Goal: Information Seeking & Learning: Learn about a topic

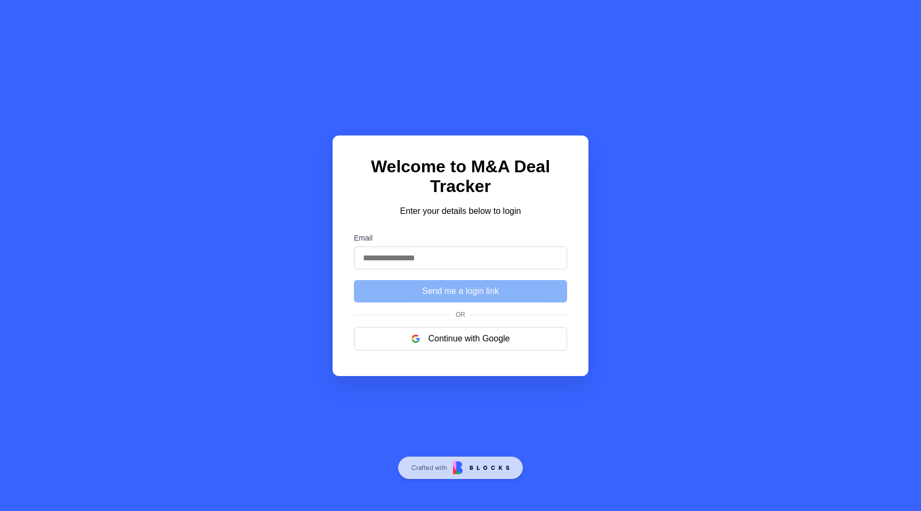
click at [433, 266] on input "Email" at bounding box center [460, 257] width 213 height 23
click at [433, 261] on input "Email" at bounding box center [460, 257] width 213 height 23
click at [458, 222] on div "Welcome to M&A Deal Tracker Enter your details below to login Email Send me a l…" at bounding box center [461, 255] width 256 height 240
click at [460, 255] on input "Email" at bounding box center [460, 257] width 213 height 23
paste input "**********"
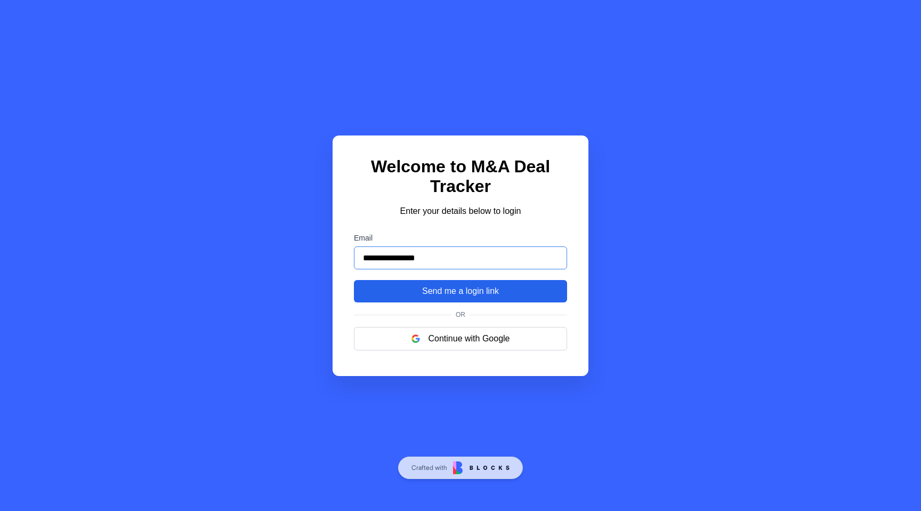
type input "**********"
click at [426, 298] on button "Send me a login link" at bounding box center [460, 291] width 213 height 22
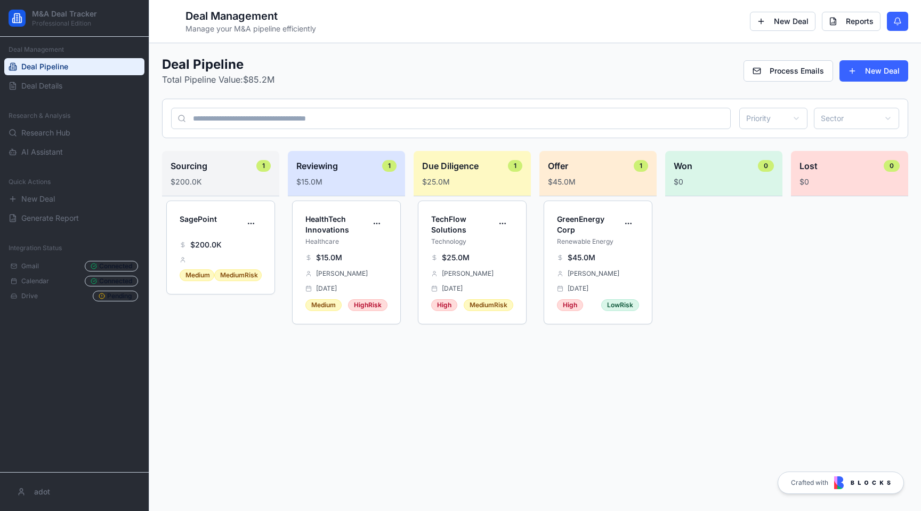
click at [846, 487] on img at bounding box center [862, 482] width 56 height 13
click at [71, 98] on div "Deal Management Deal Pipeline Deal Details" at bounding box center [74, 68] width 149 height 62
click at [70, 90] on link "Deal Details" at bounding box center [74, 85] width 140 height 17
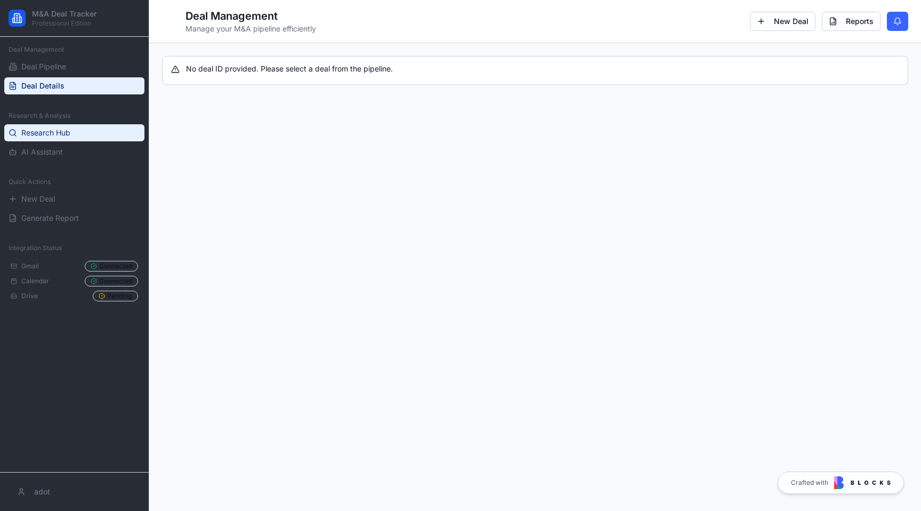
click at [67, 127] on span "Research Hub" at bounding box center [45, 132] width 49 height 11
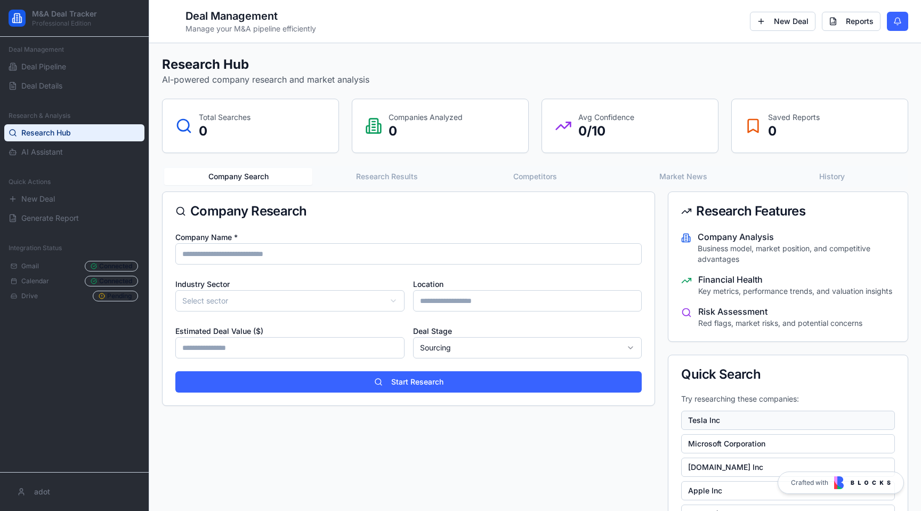
click at [691, 419] on button "Tesla Inc" at bounding box center [788, 419] width 214 height 19
type input "*********"
click at [694, 421] on button "Tesla Inc" at bounding box center [788, 419] width 214 height 19
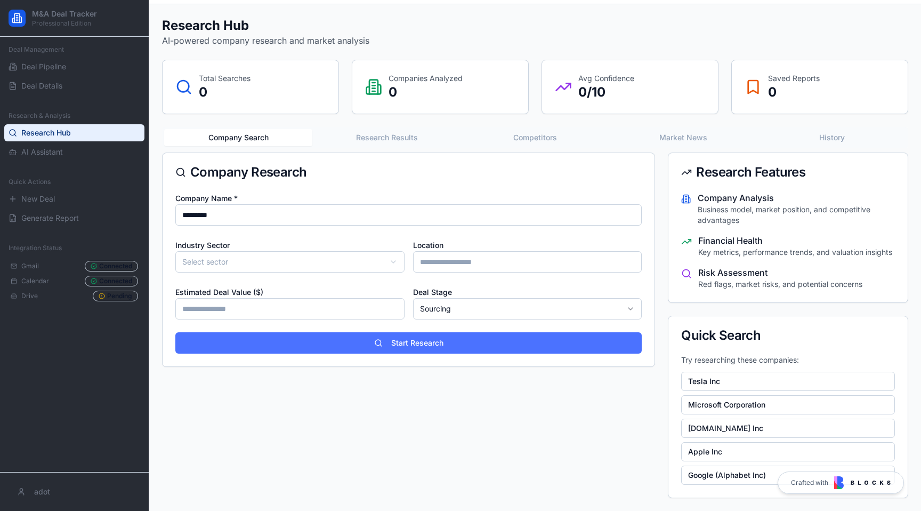
click at [477, 334] on button "Start Research" at bounding box center [408, 342] width 466 height 21
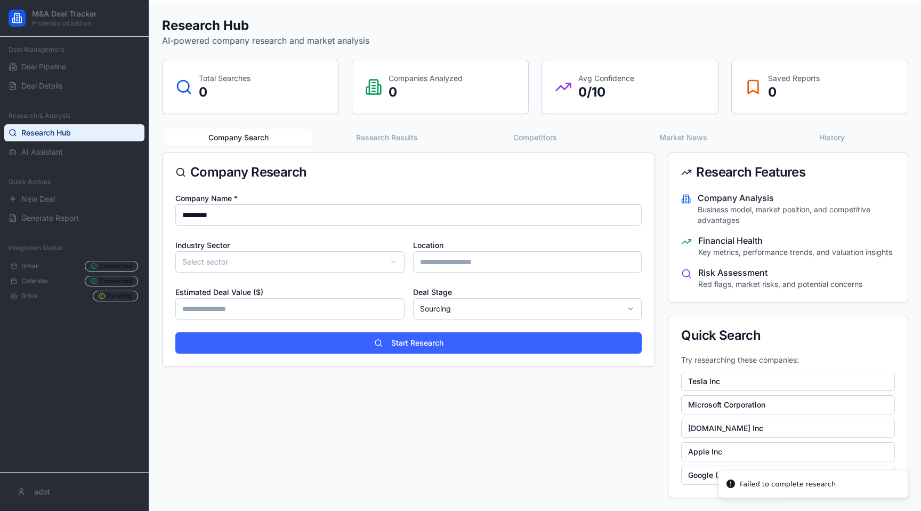
scroll to position [0, 0]
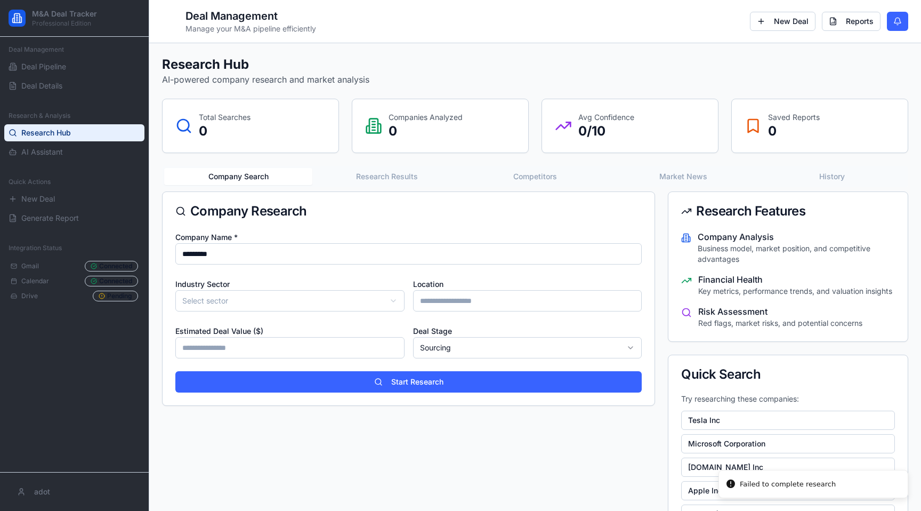
click at [389, 134] on div "**********" at bounding box center [535, 296] width 746 height 481
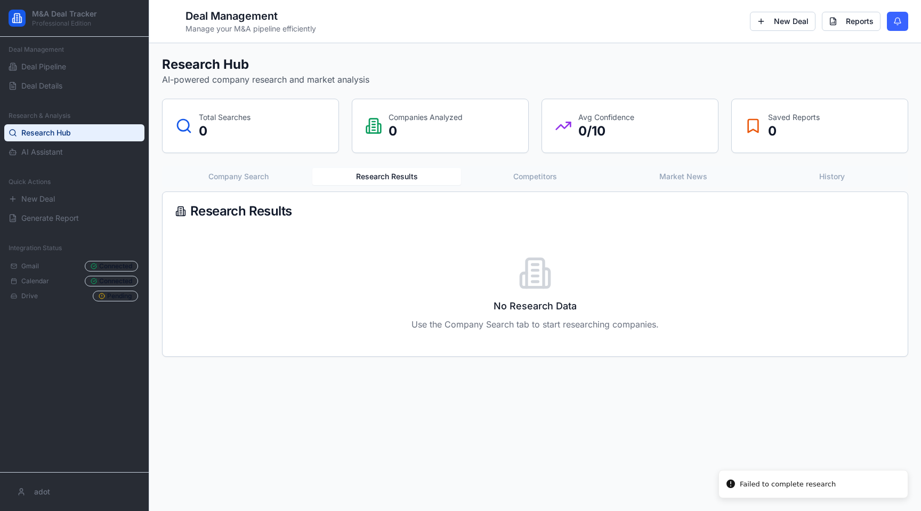
click at [560, 180] on button "Competitors" at bounding box center [535, 176] width 148 height 17
click at [637, 173] on button "Market News" at bounding box center [683, 176] width 148 height 17
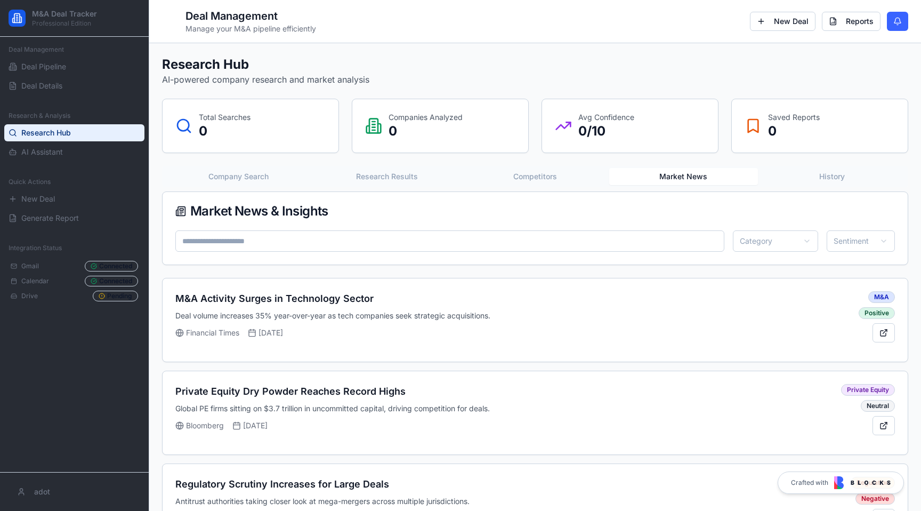
click at [840, 175] on button "History" at bounding box center [832, 176] width 148 height 17
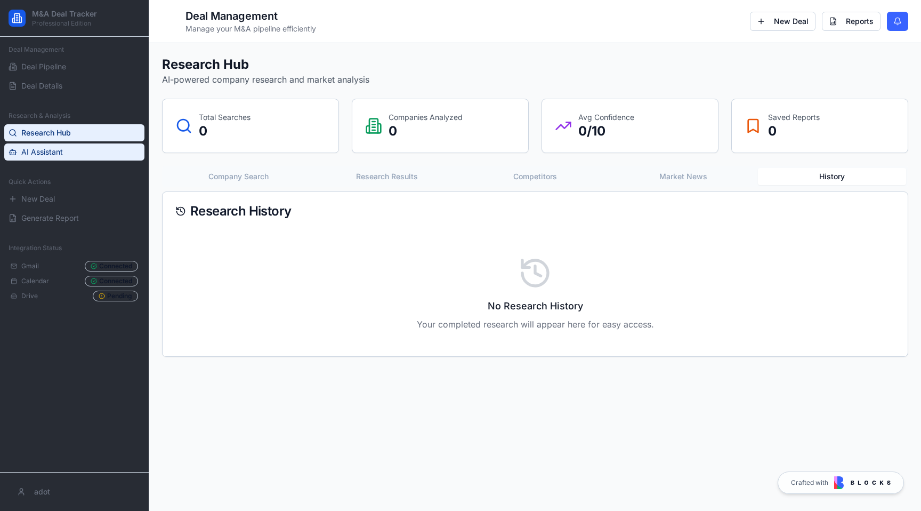
click at [115, 159] on link "AI Assistant" at bounding box center [74, 151] width 140 height 17
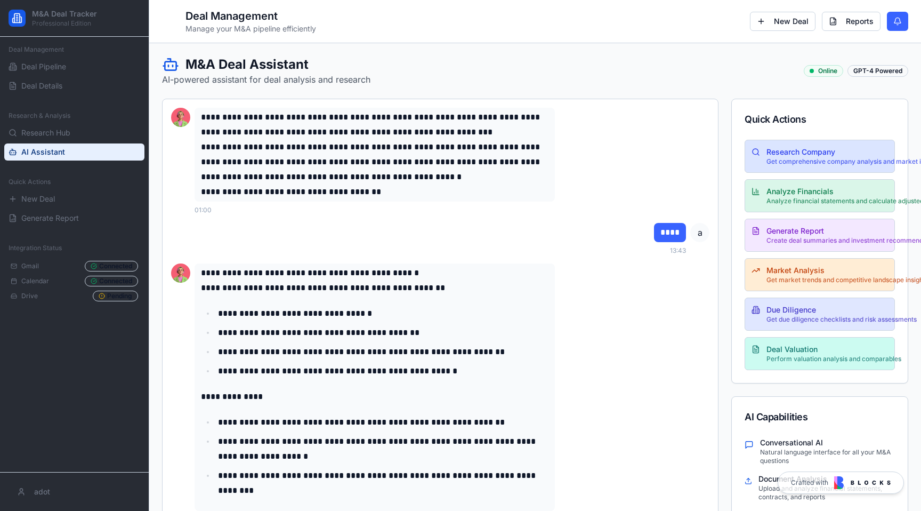
scroll to position [199, 0]
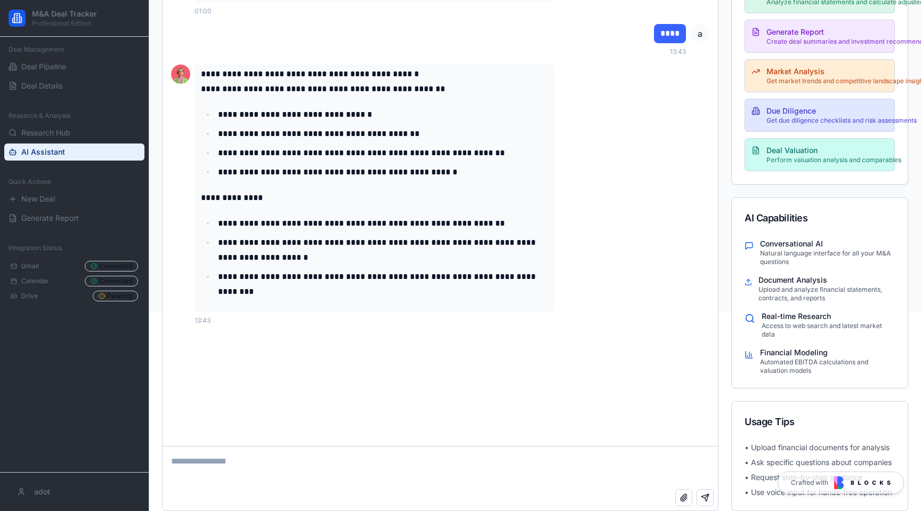
click at [319, 457] on textarea at bounding box center [440, 467] width 555 height 43
click at [218, 470] on textarea "**" at bounding box center [440, 467] width 555 height 43
paste textarea "**********"
type textarea "**********"
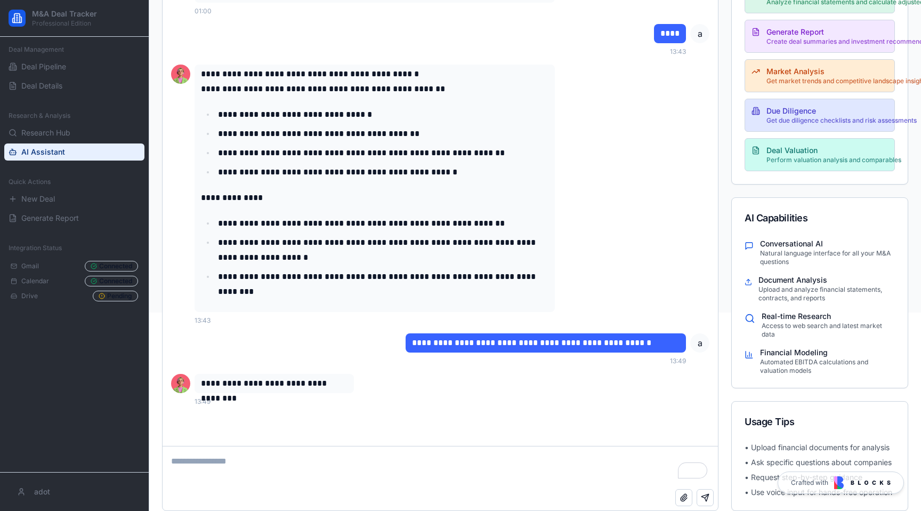
click at [701, 339] on span "a" at bounding box center [699, 342] width 19 height 19
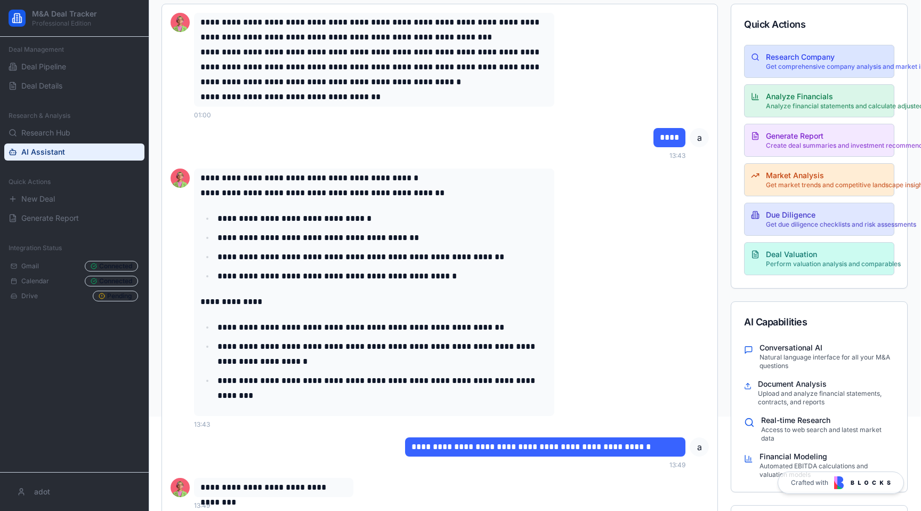
scroll to position [199, 1]
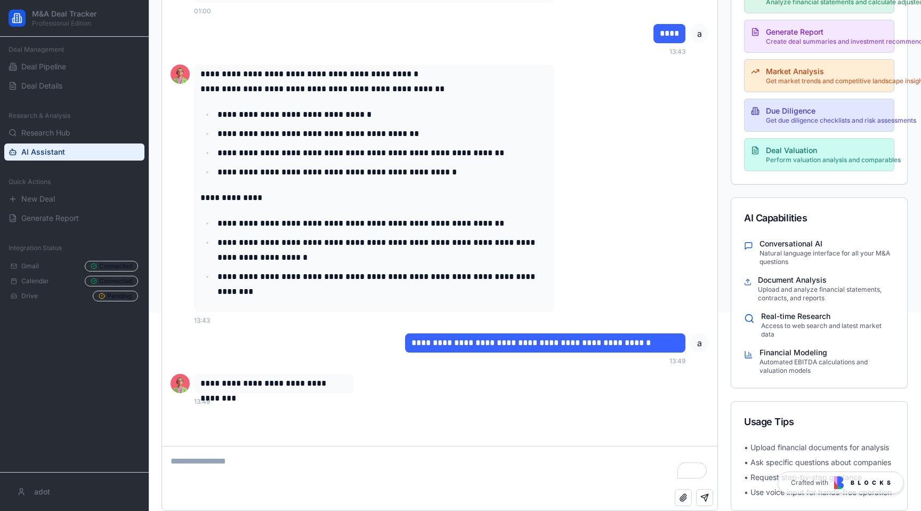
click at [790, 286] on p "Upload and analyze financial statements, contracts, and reports" at bounding box center [826, 293] width 136 height 17
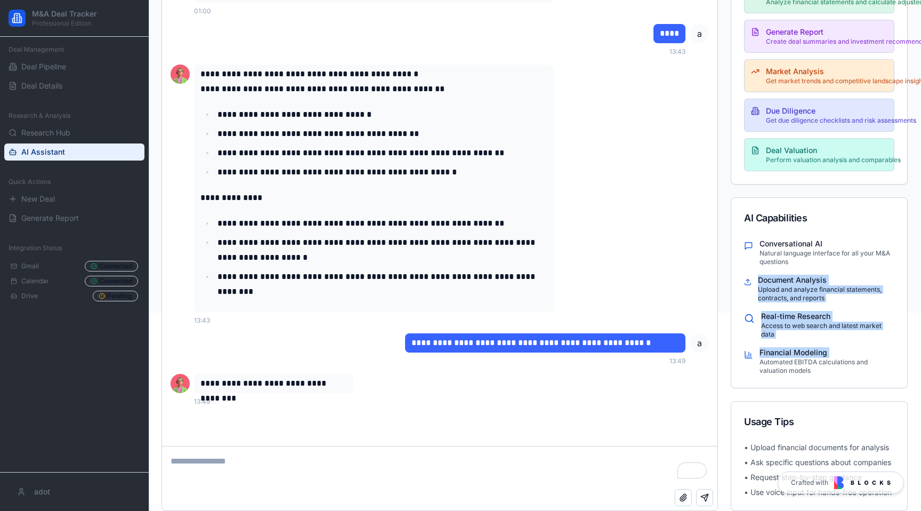
drag, startPoint x: 757, startPoint y: 280, endPoint x: 761, endPoint y: 370, distance: 89.6
click at [761, 368] on div "Conversational AI Natural language interface for all your M&A questions Documen…" at bounding box center [819, 312] width 176 height 149
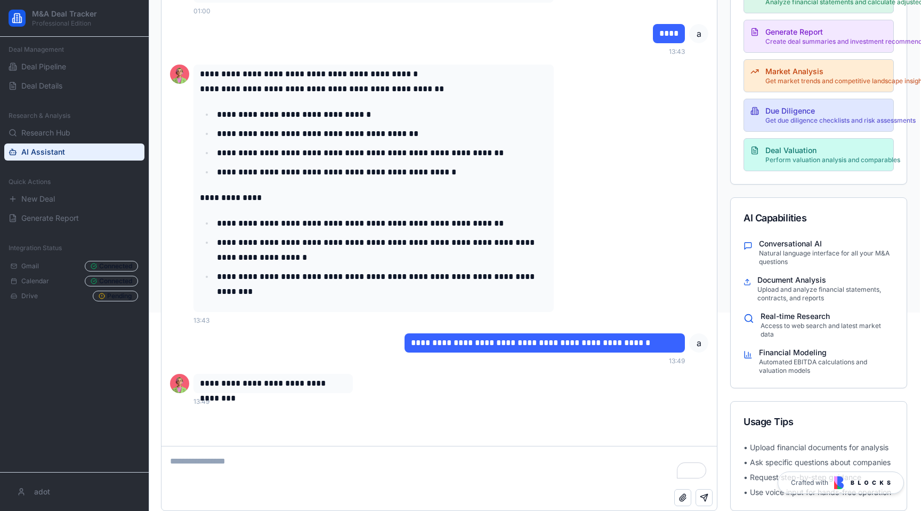
click at [765, 447] on p "• Upload financial documents for analysis" at bounding box center [818, 447] width 150 height 11
click at [763, 472] on p "• Request step-by-step guidance" at bounding box center [818, 477] width 150 height 11
click at [762, 462] on p "• Ask specific questions about companies" at bounding box center [818, 462] width 150 height 11
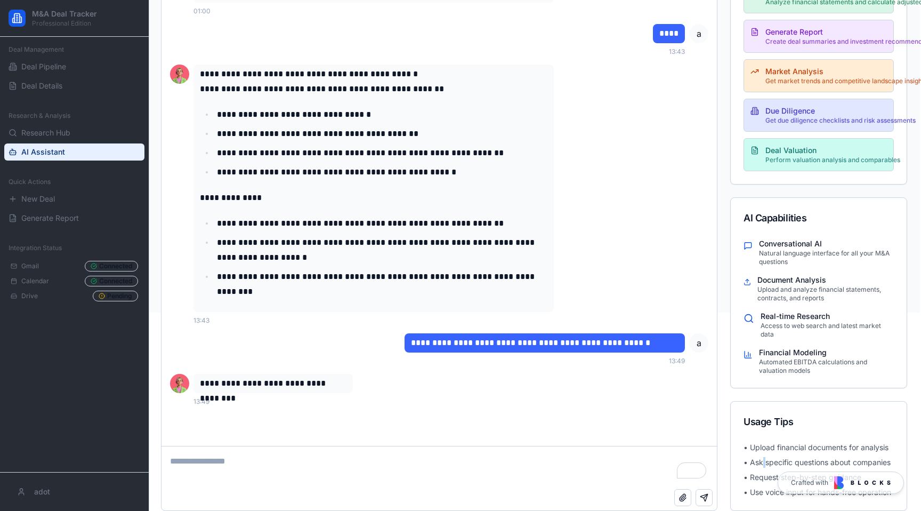
click at [762, 462] on p "• Ask specific questions about companies" at bounding box center [818, 462] width 150 height 11
click at [761, 477] on p "• Request step-by-step guidance" at bounding box center [818, 477] width 150 height 11
click at [469, 474] on textarea "To enrich screen reader interactions, please activate Accessibility in Grammarl…" at bounding box center [438, 467] width 555 height 43
type textarea "**********"
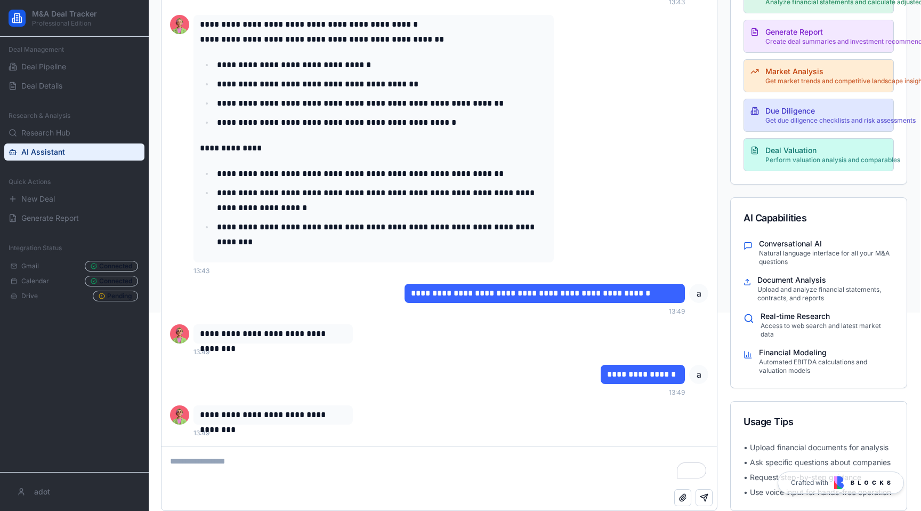
click at [265, 459] on textarea "To enrich screen reader interactions, please activate Accessibility in Grammarl…" at bounding box center [438, 467] width 555 height 43
type textarea "*****"
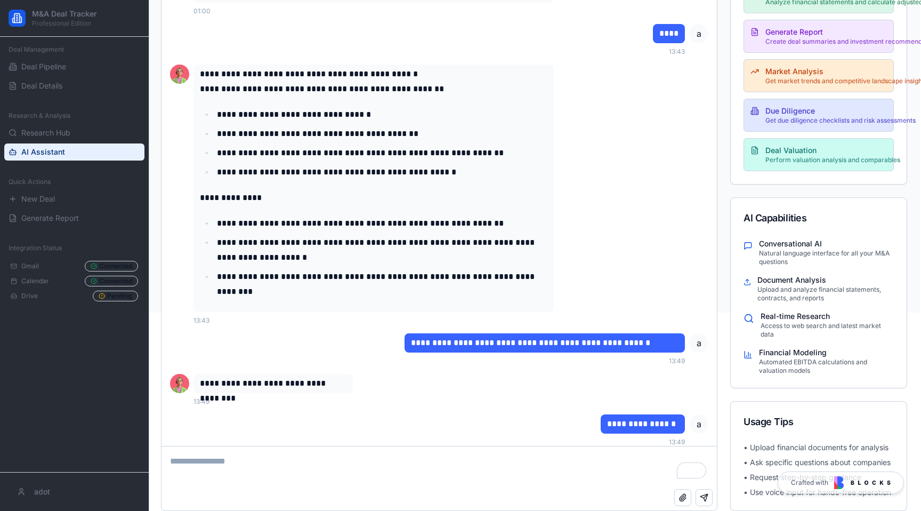
scroll to position [0, 1]
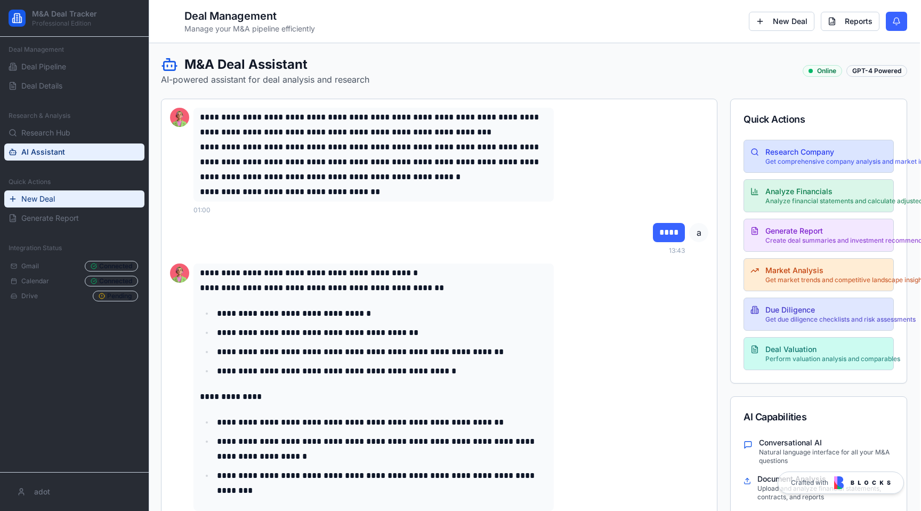
click at [104, 203] on button "New Deal" at bounding box center [74, 198] width 140 height 17
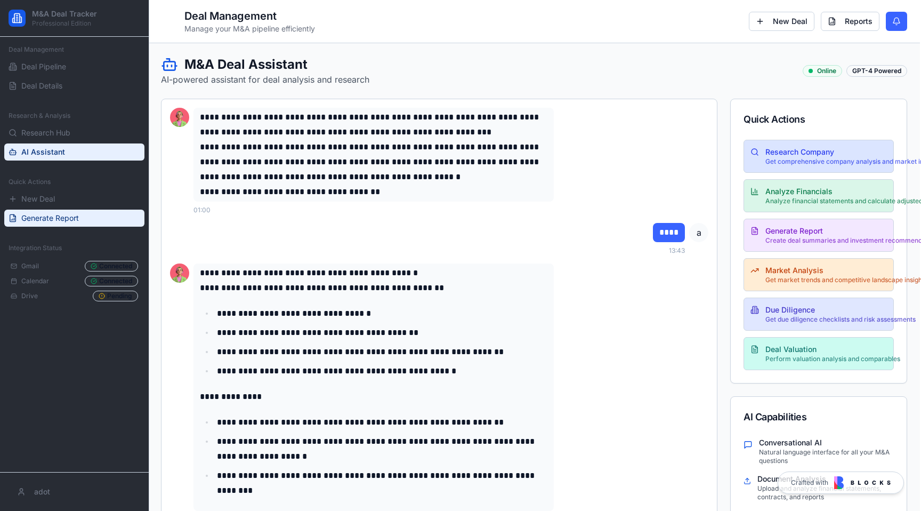
click at [95, 225] on button "Generate Report" at bounding box center [74, 217] width 140 height 17
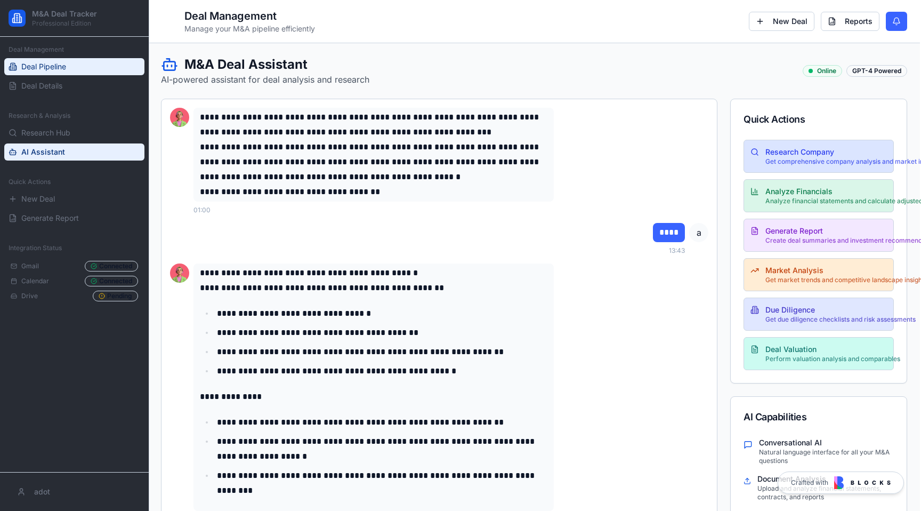
click at [70, 59] on link "Deal Pipeline" at bounding box center [74, 66] width 140 height 17
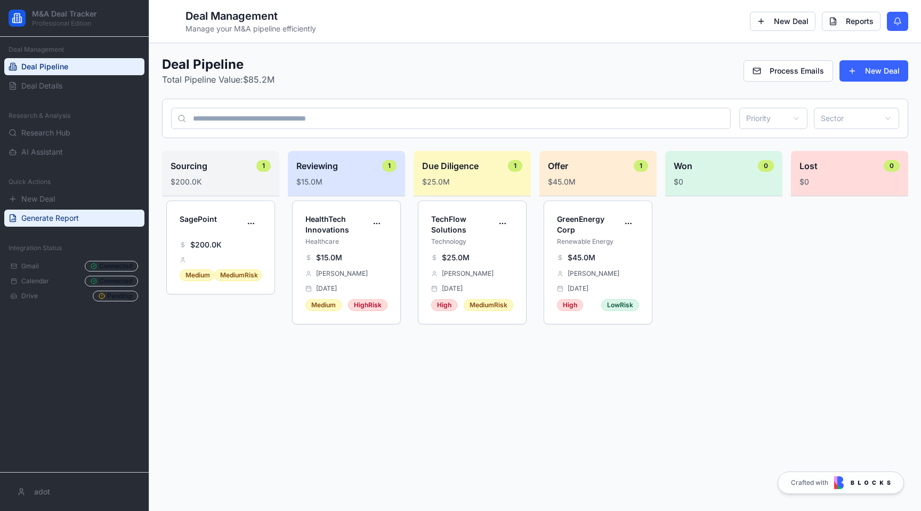
click at [13, 221] on icon at bounding box center [13, 217] width 6 height 7
click at [28, 270] on div "Gmail Connected" at bounding box center [74, 266] width 127 height 11
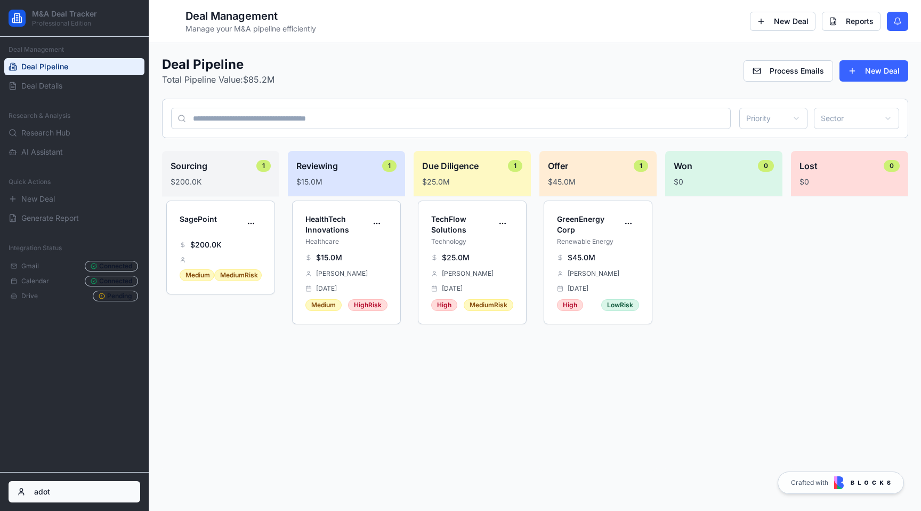
click at [19, 493] on html "M&A Deal Tracker Professional Edition Deal Management Deal Pipeline Deal Detail…" at bounding box center [460, 255] width 921 height 511
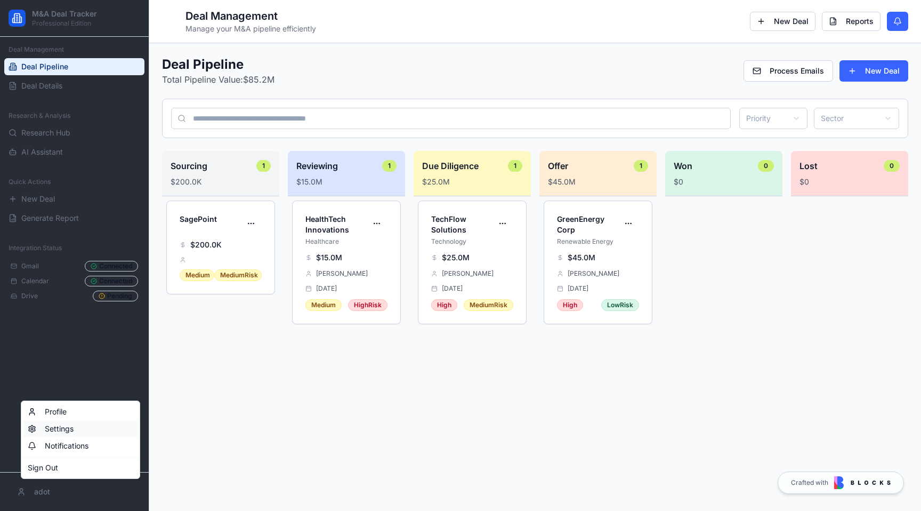
click at [54, 428] on div "Settings" at bounding box center [80, 428] width 114 height 17
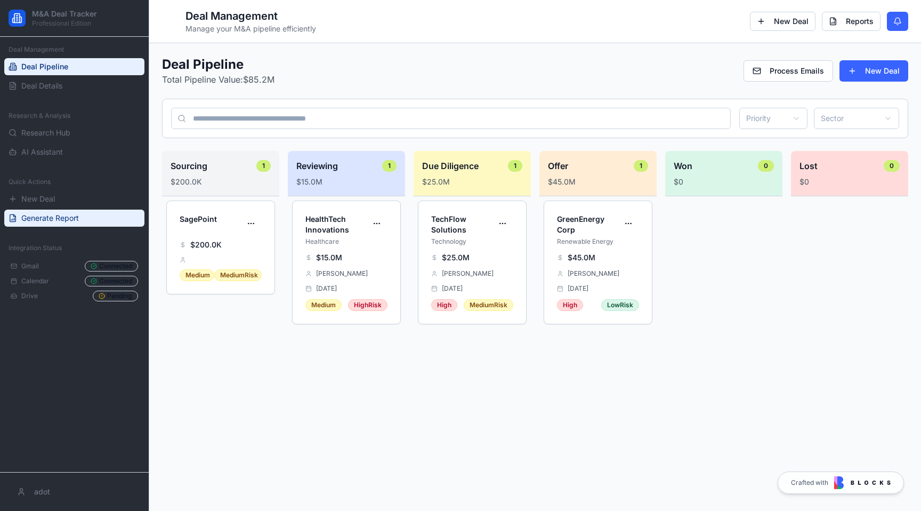
click at [34, 213] on span "Generate Report" at bounding box center [50, 218] width 58 height 11
click at [21, 268] on span "Gmail" at bounding box center [30, 266] width 18 height 9
click at [39, 286] on div "Calendar Connected" at bounding box center [74, 281] width 127 height 11
click at [104, 273] on div "Gmail Connected Calendar Connected Drive Pending" at bounding box center [74, 280] width 140 height 49
click at [104, 266] on div "Connected" at bounding box center [111, 266] width 53 height 11
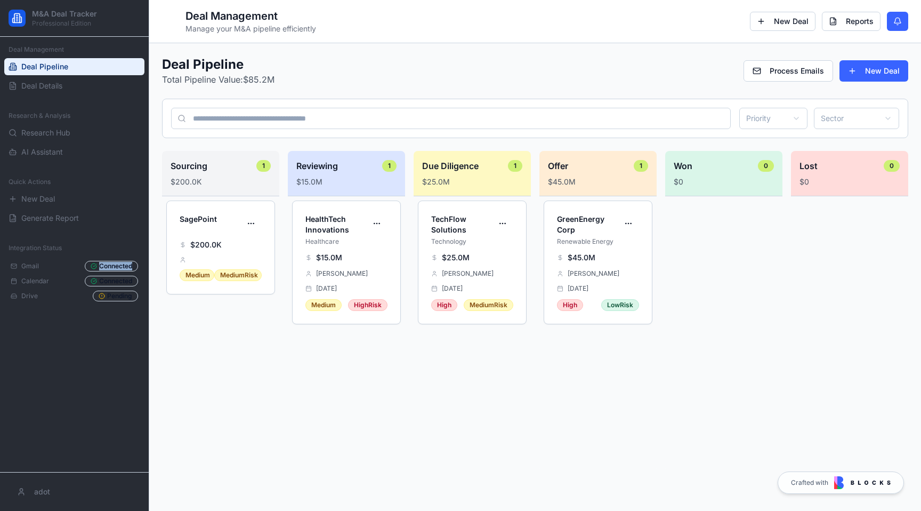
click at [104, 266] on div "Connected" at bounding box center [111, 266] width 53 height 11
click at [49, 91] on link "Deal Details" at bounding box center [74, 85] width 140 height 17
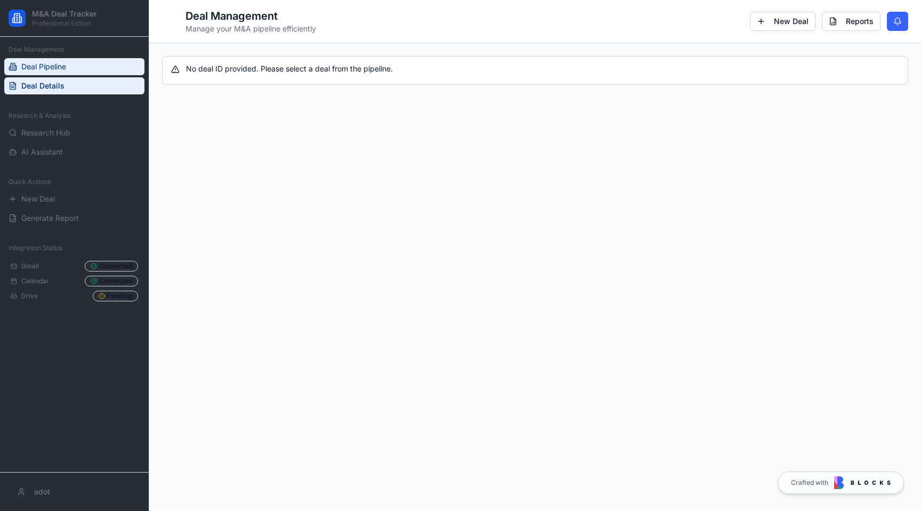
click at [90, 69] on link "Deal Pipeline" at bounding box center [74, 66] width 140 height 17
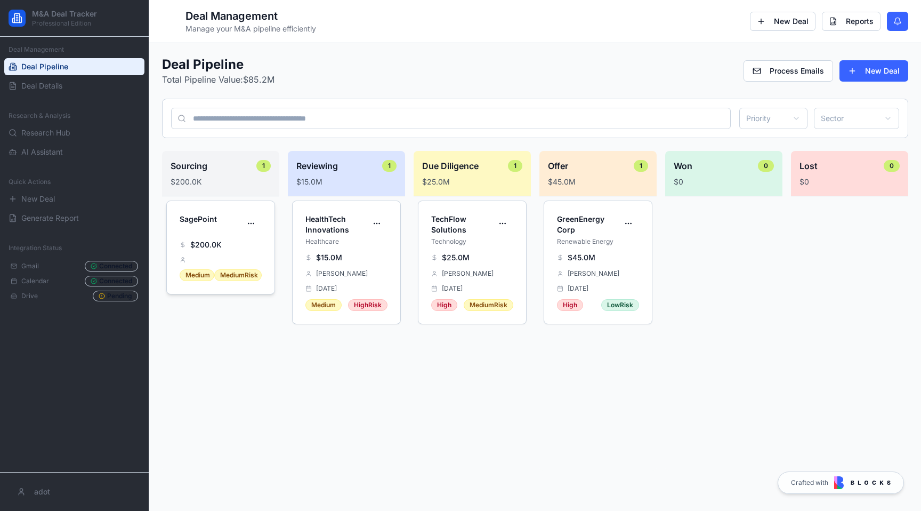
click at [207, 224] on h4 "SagePoint" at bounding box center [210, 219] width 61 height 11
click at [327, 225] on h4 "HealthTech Innovations" at bounding box center [335, 224] width 61 height 21
click at [330, 227] on h4 "HealthTech Innovations" at bounding box center [335, 224] width 61 height 21
click at [369, 227] on html "M&A Deal Tracker Professional Edition Deal Management Deal Pipeline Deal Detail…" at bounding box center [460, 255] width 921 height 511
click at [256, 219] on html "M&A Deal Tracker Professional Edition Deal Management Deal Pipeline Deal Detail…" at bounding box center [460, 255] width 921 height 511
